Goal: Navigation & Orientation: Find specific page/section

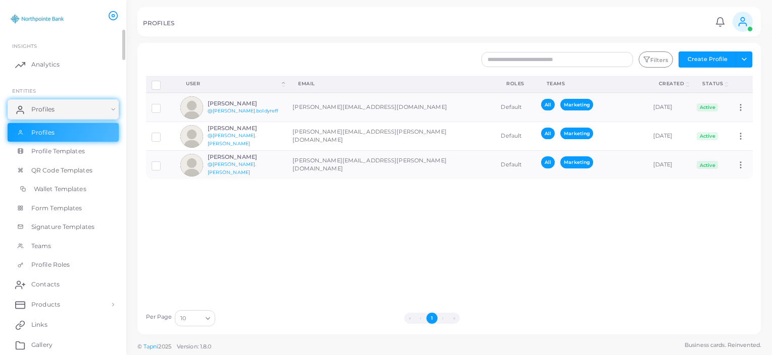
click at [82, 193] on span "Wallet Templates" at bounding box center [60, 189] width 53 height 9
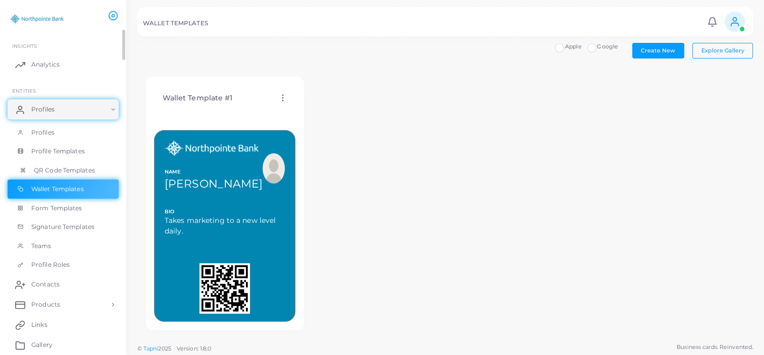
click at [89, 172] on span "QR Code Templates" at bounding box center [64, 170] width 61 height 9
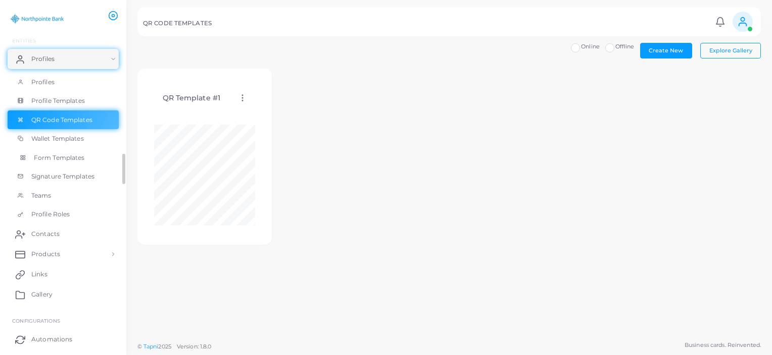
scroll to position [121, 0]
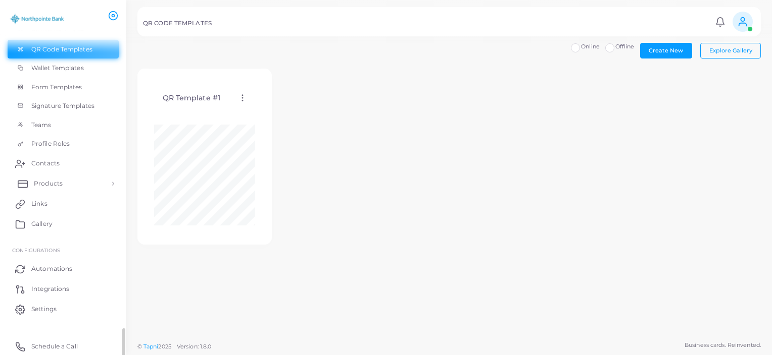
click at [67, 179] on link "Products" at bounding box center [63, 184] width 111 height 20
click at [61, 208] on span "Products" at bounding box center [48, 206] width 29 height 9
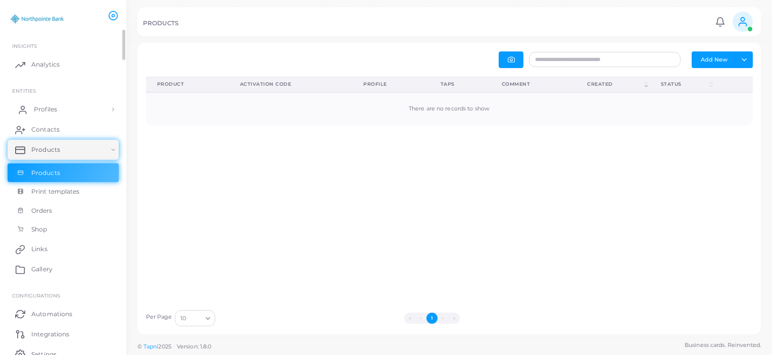
click at [85, 111] on link "Profiles" at bounding box center [63, 109] width 111 height 20
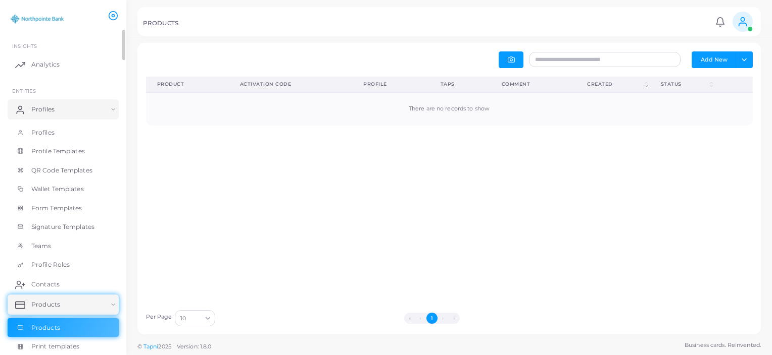
scroll to position [200, 0]
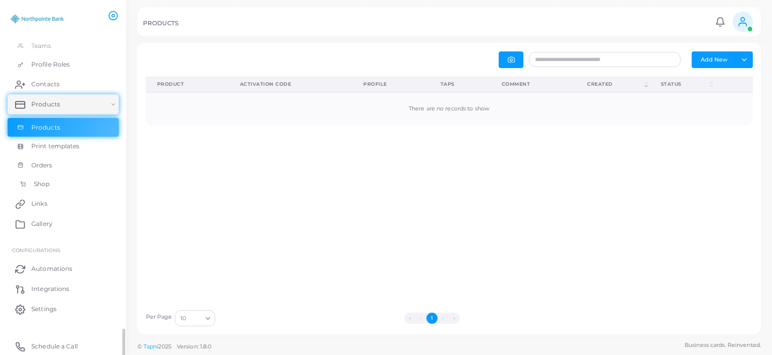
click at [52, 178] on link "Shop" at bounding box center [63, 184] width 111 height 19
click at [63, 149] on span "Print templates" at bounding box center [58, 146] width 48 height 9
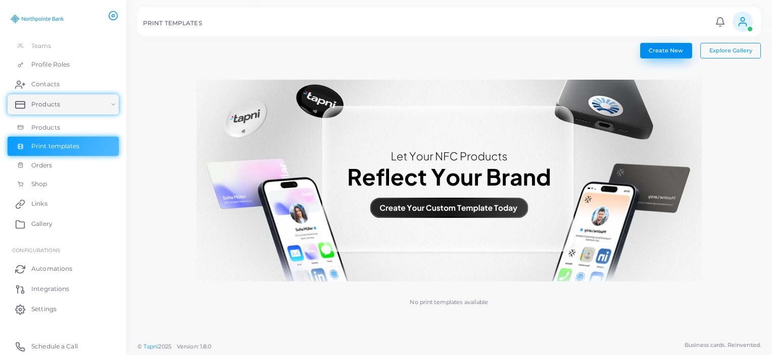
click at [667, 54] on button "Create New" at bounding box center [666, 50] width 52 height 15
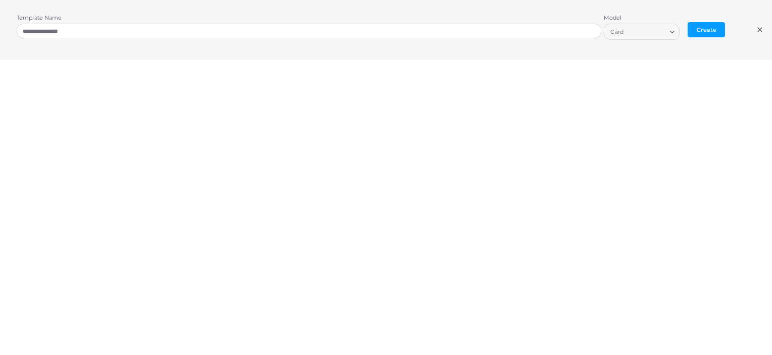
click at [652, 32] on input "Search for option" at bounding box center [646, 31] width 40 height 11
